Goal: Navigation & Orientation: Find specific page/section

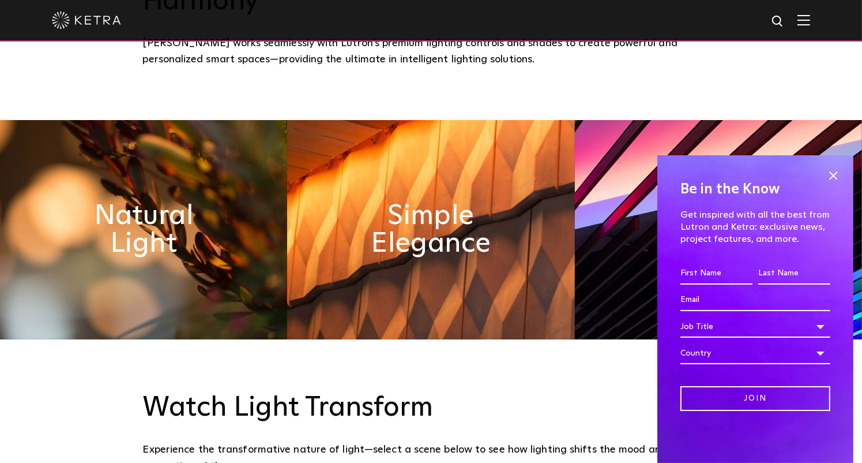
scroll to position [577, 0]
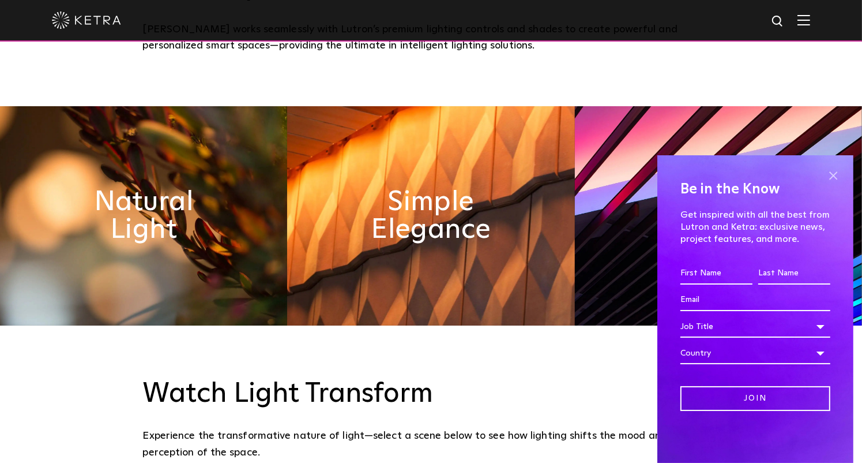
click at [833, 179] on span at bounding box center [833, 175] width 17 height 17
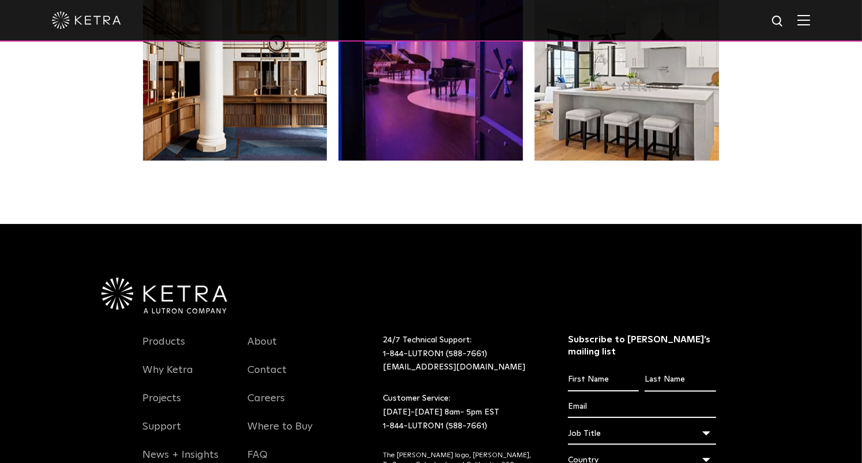
scroll to position [2424, 0]
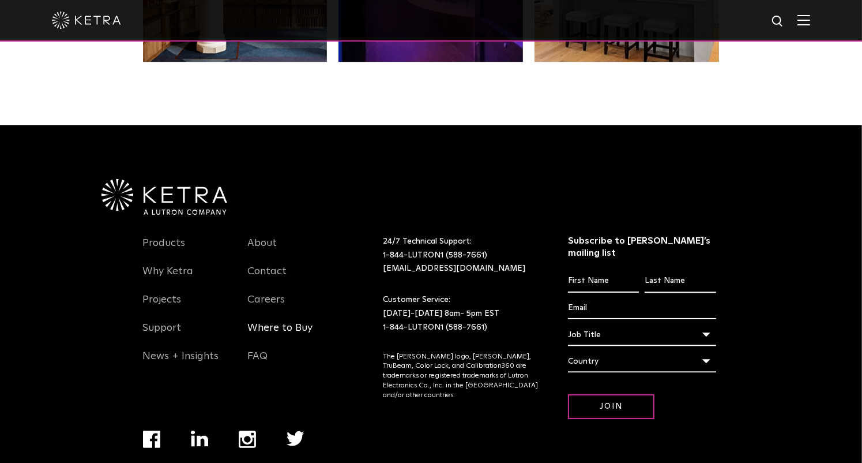
click at [295, 321] on link "Where to Buy" at bounding box center [279, 334] width 65 height 27
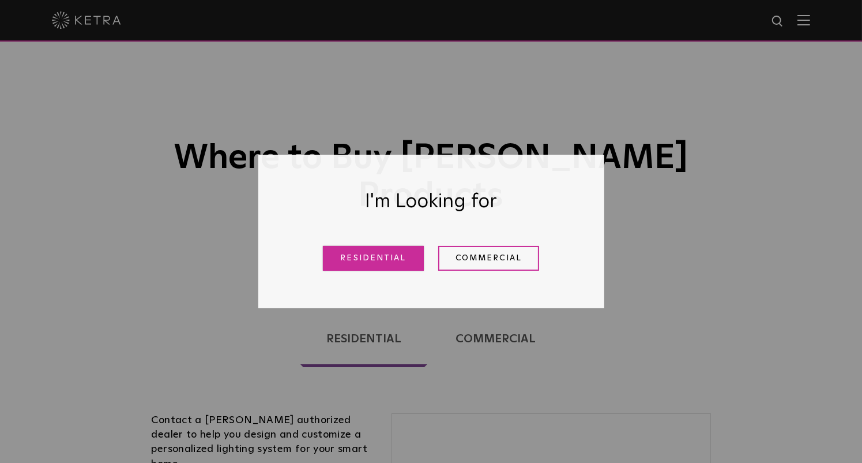
click at [389, 262] on link "Residential" at bounding box center [373, 258] width 101 height 25
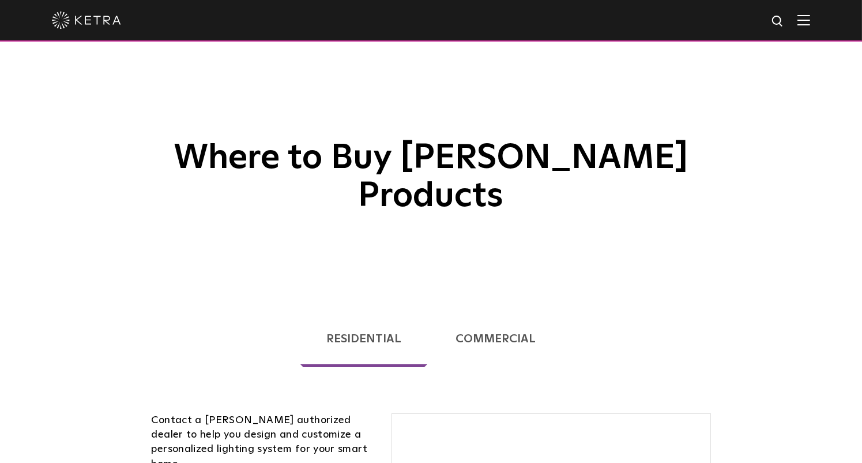
scroll to position [294, 0]
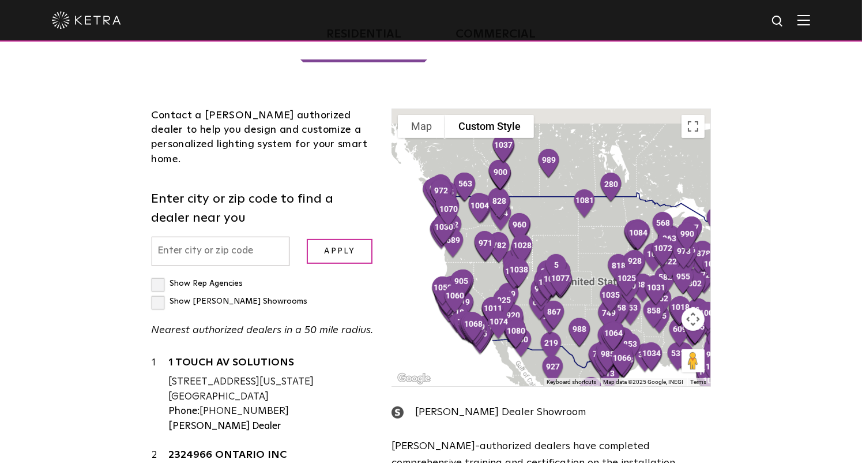
drag, startPoint x: 499, startPoint y: 175, endPoint x: 457, endPoint y: 153, distance: 47.2
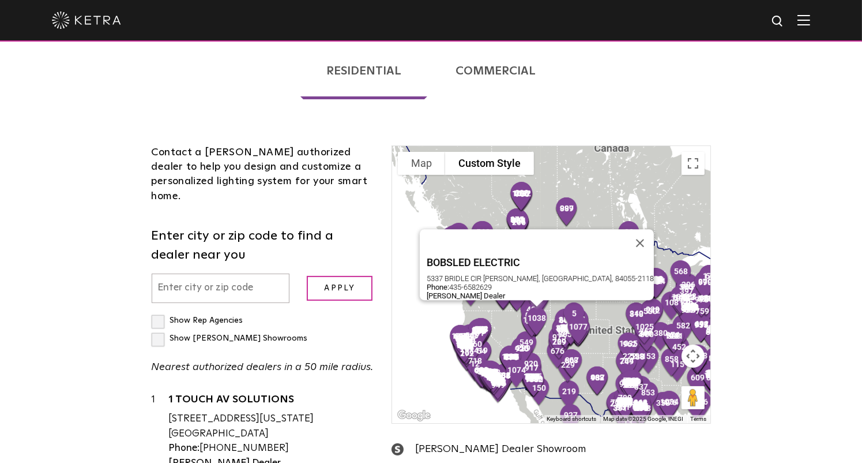
scroll to position [274, 0]
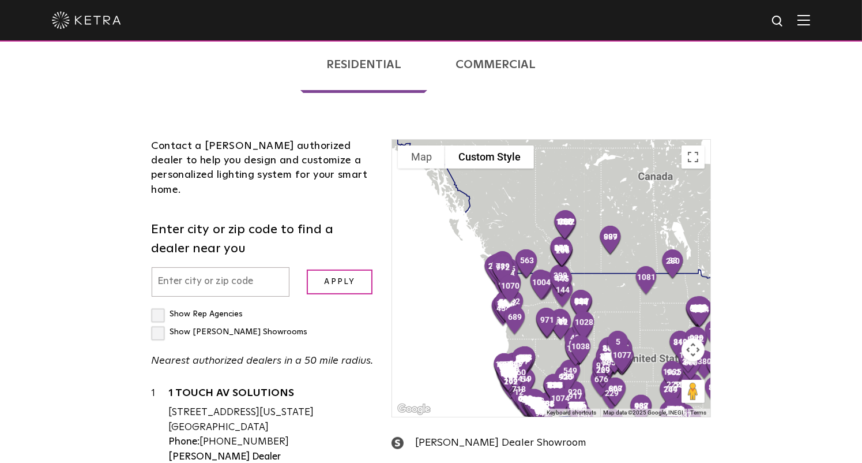
click at [250, 267] on input "text" at bounding box center [221, 281] width 138 height 29
type input "98922"
click at [307, 269] on input "Apply" at bounding box center [340, 281] width 66 height 25
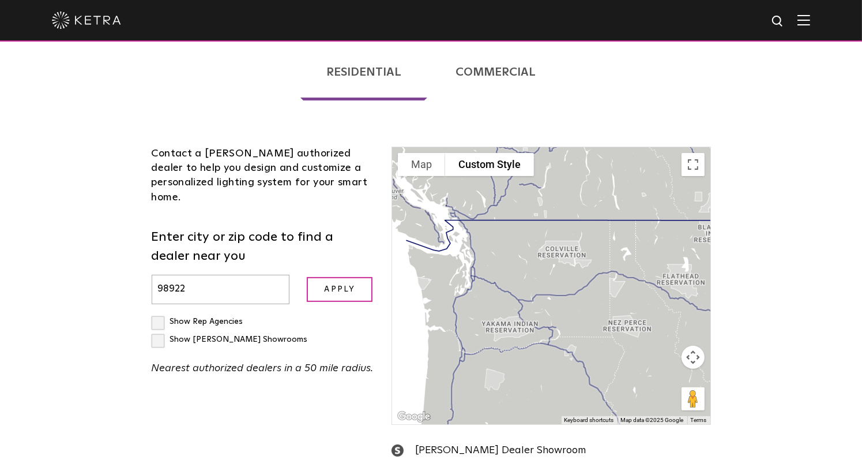
scroll to position [262, 0]
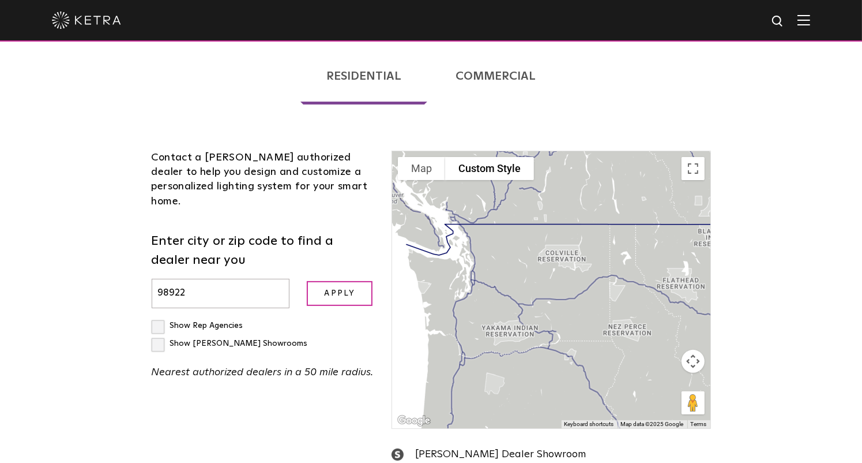
click at [157, 317] on input "Show [PERSON_NAME] Showrooms" at bounding box center [155, 320] width 7 height 7
checkbox input "true"
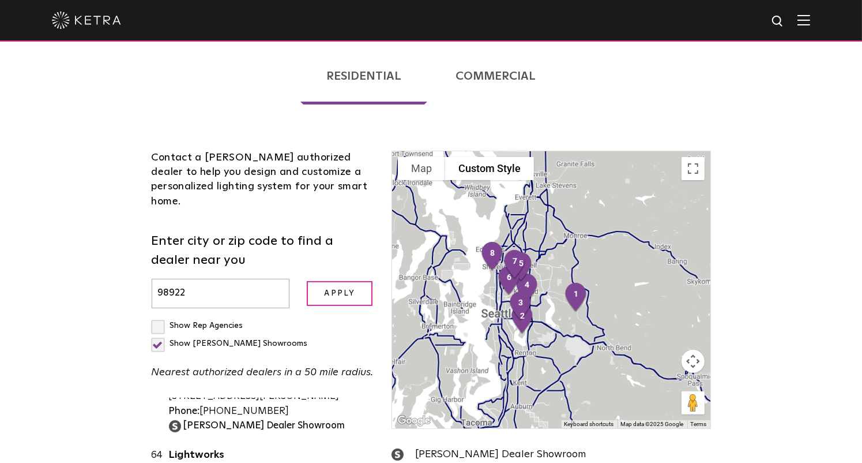
click at [159, 321] on label "Show Rep Agencies" at bounding box center [198, 325] width 92 height 8
click at [159, 317] on input "Show Rep Agencies" at bounding box center [155, 320] width 7 height 7
checkbox input "true"
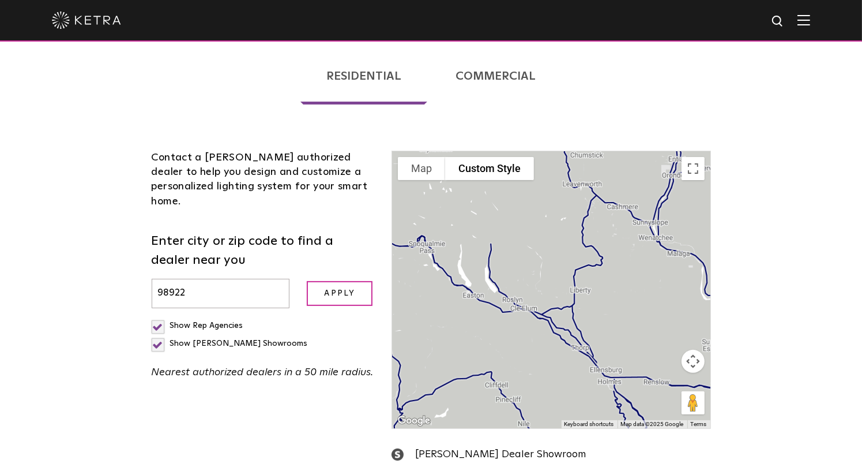
click at [261, 339] on label "Show [PERSON_NAME] Showrooms" at bounding box center [230, 343] width 156 height 8
click at [159, 317] on input "Show [PERSON_NAME] Showrooms" at bounding box center [155, 320] width 7 height 7
checkbox input "false"
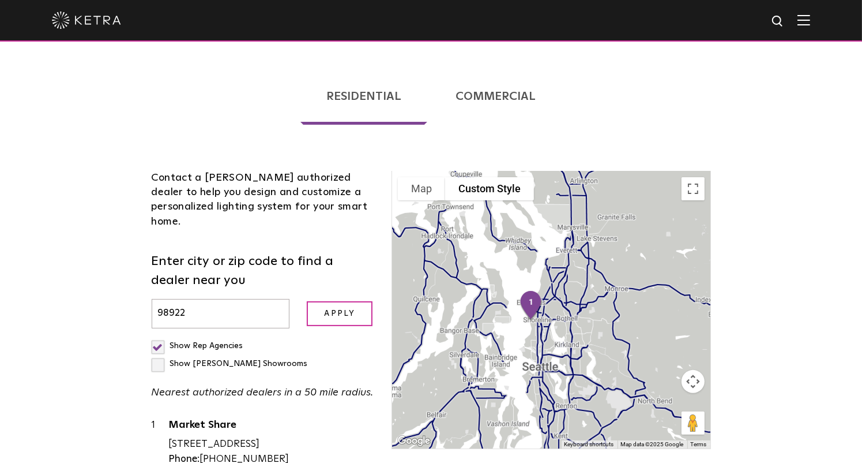
scroll to position [262, 0]
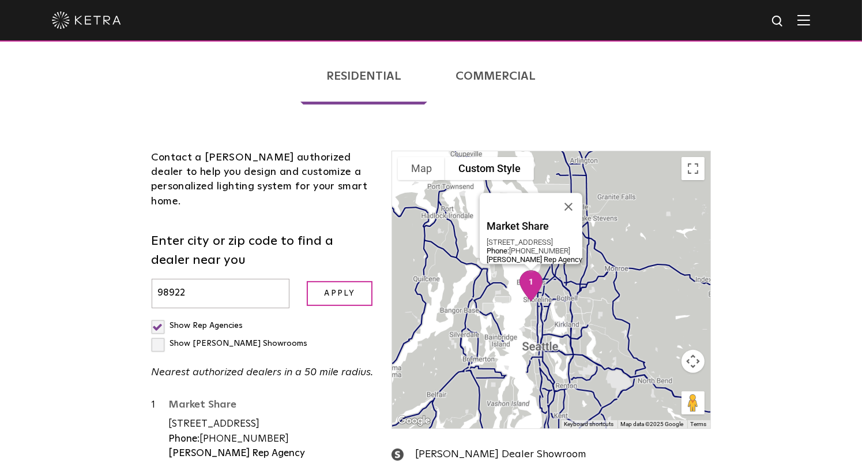
click at [230, 399] on link "Market Share" at bounding box center [272, 406] width 206 height 14
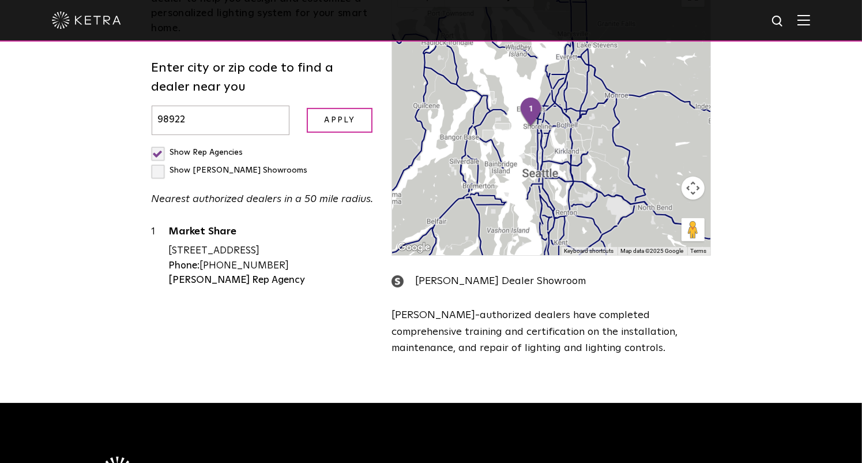
scroll to position [320, 0]
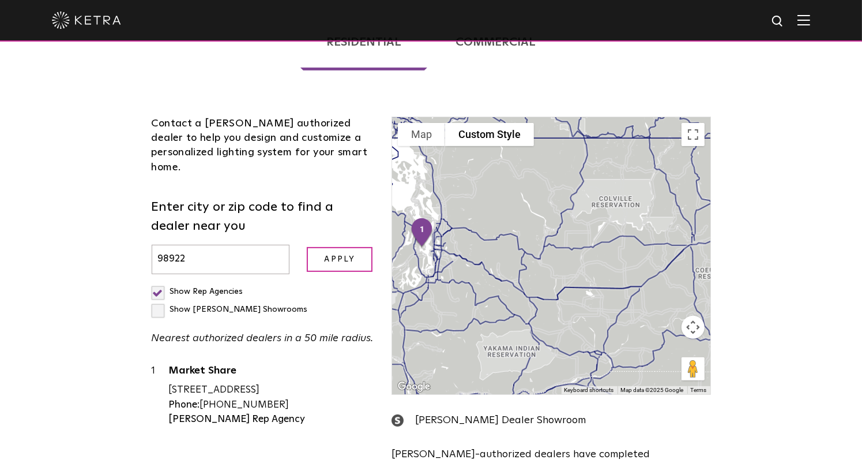
drag, startPoint x: 623, startPoint y: 234, endPoint x: 538, endPoint y: 206, distance: 89.7
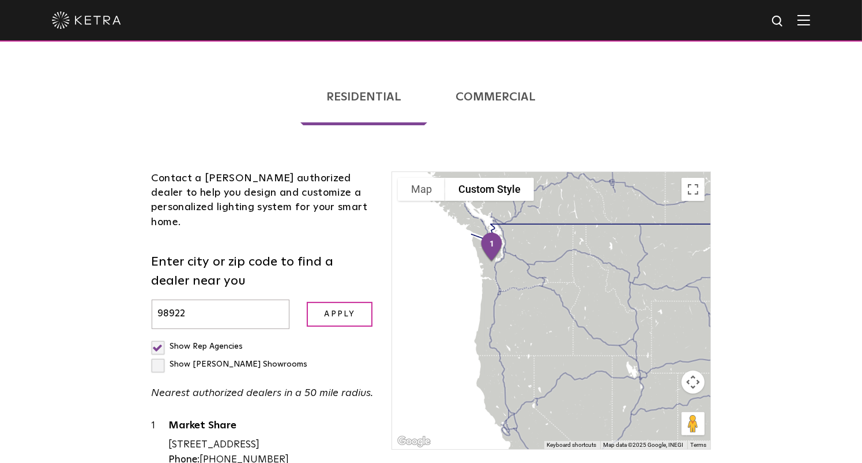
drag, startPoint x: 592, startPoint y: 288, endPoint x: 586, endPoint y: 238, distance: 50.6
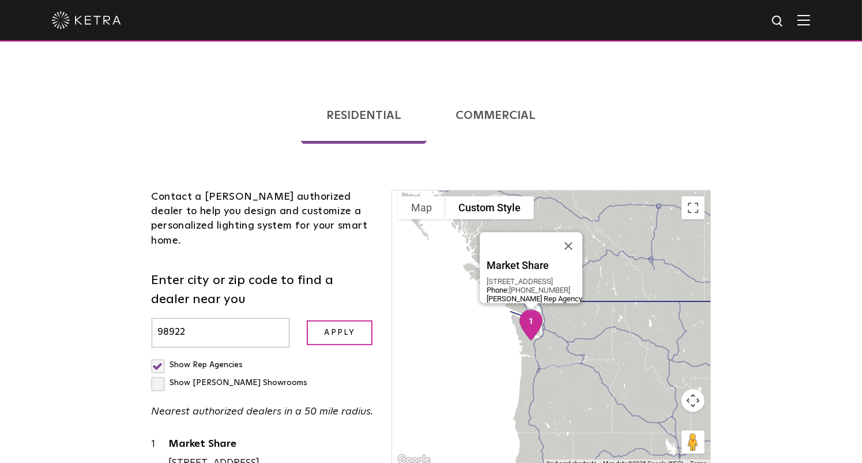
scroll to position [161, 0]
